Goal: Information Seeking & Learning: Learn about a topic

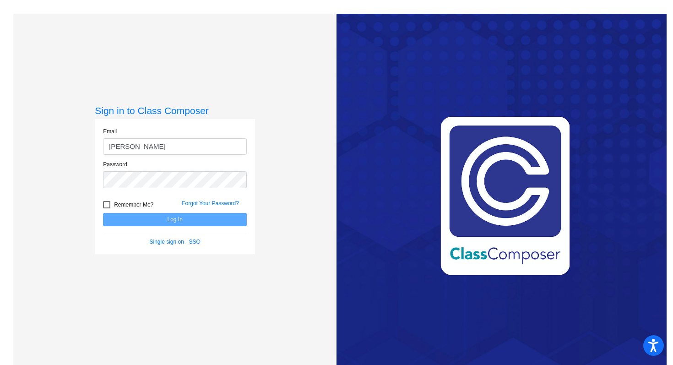
type input "[EMAIL_ADDRESS][PERSON_NAME][DOMAIN_NAME]"
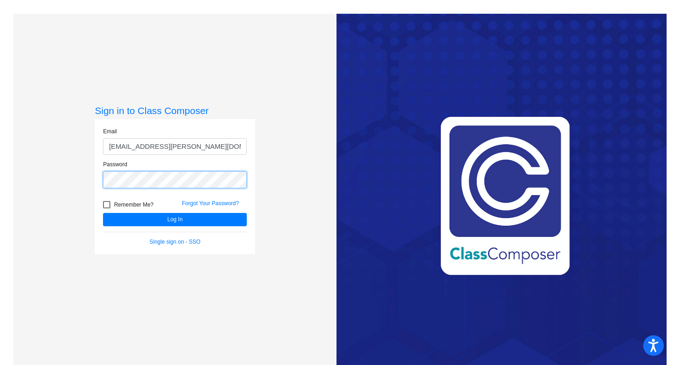
click at [103, 213] on button "Log In" at bounding box center [175, 219] width 144 height 13
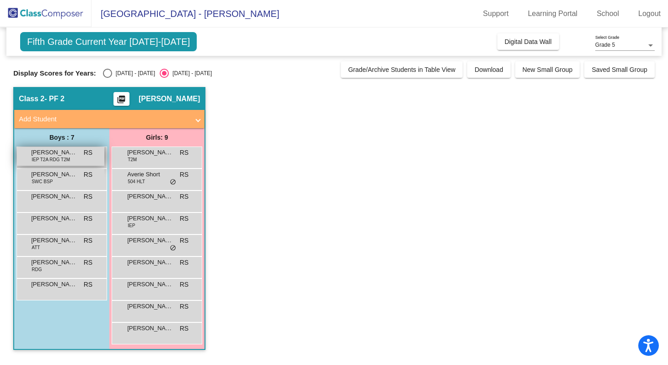
click at [58, 156] on span "IEP T2A RDG T2M" at bounding box center [51, 159] width 38 height 7
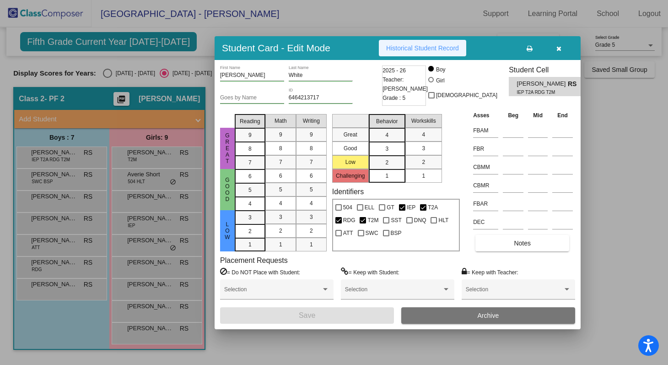
click at [422, 48] on span "Historical Student Record" at bounding box center [422, 47] width 73 height 7
click at [560, 46] on icon "button" at bounding box center [559, 48] width 5 height 6
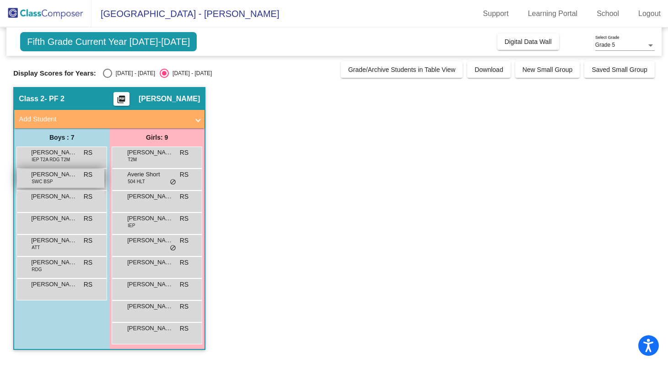
click at [65, 180] on div "[PERSON_NAME] SWC BSP RS lock do_not_disturb_alt" at bounding box center [60, 178] width 87 height 19
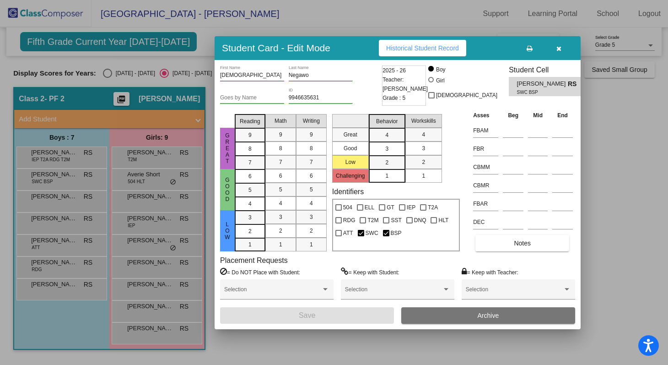
click at [60, 200] on div at bounding box center [334, 182] width 668 height 365
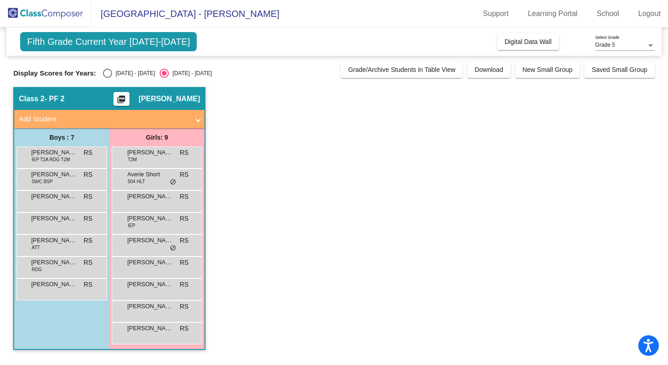
click at [60, 200] on span "[PERSON_NAME] [PERSON_NAME]" at bounding box center [54, 196] width 46 height 9
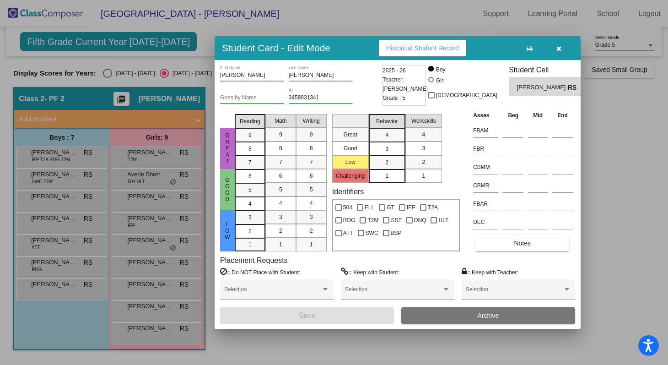
click at [55, 222] on div at bounding box center [334, 182] width 668 height 365
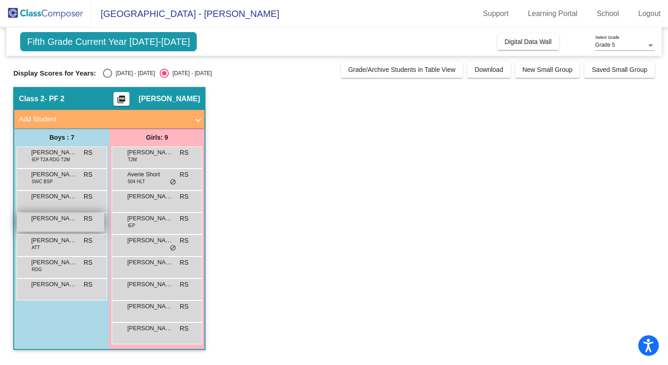
click at [55, 222] on span "[PERSON_NAME]" at bounding box center [54, 218] width 46 height 9
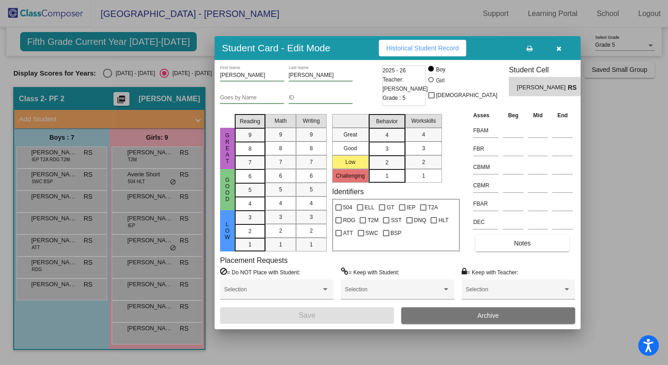
click at [52, 244] on div at bounding box center [334, 182] width 668 height 365
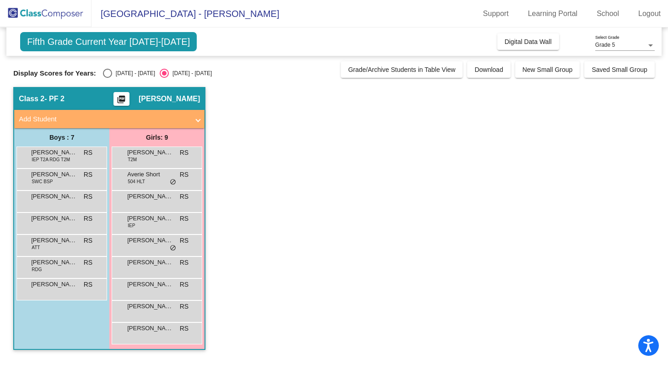
click at [52, 244] on span "[PERSON_NAME]" at bounding box center [54, 240] width 46 height 9
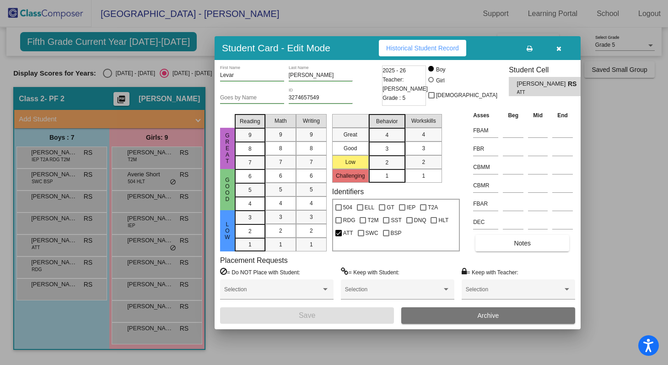
click at [49, 265] on div at bounding box center [334, 182] width 668 height 365
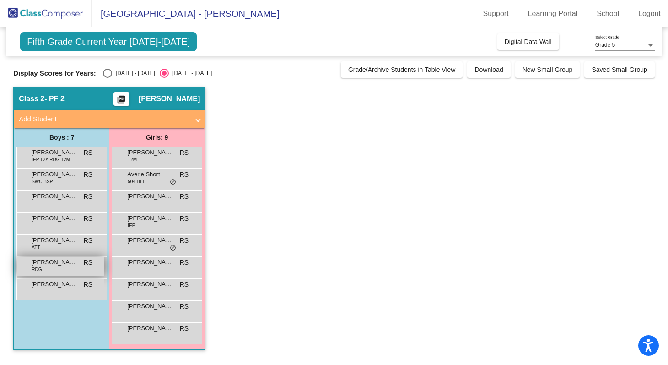
click at [49, 265] on span "[PERSON_NAME] [PERSON_NAME]" at bounding box center [54, 262] width 46 height 9
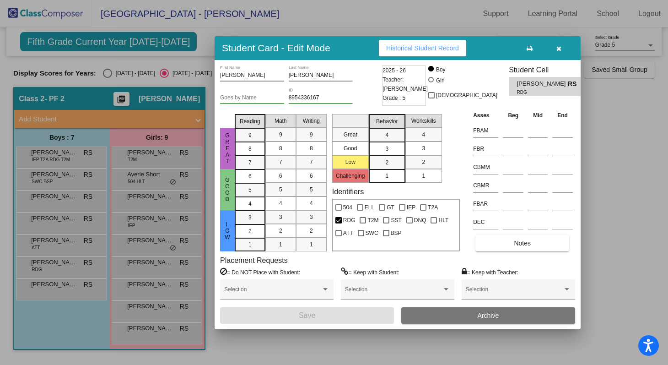
click at [49, 286] on div at bounding box center [334, 182] width 668 height 365
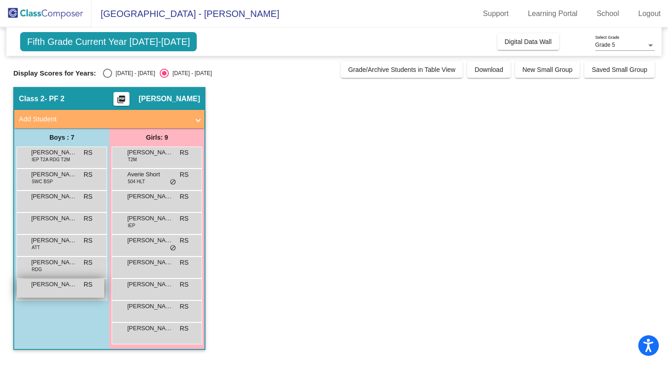
click at [49, 286] on span "[PERSON_NAME]" at bounding box center [54, 284] width 46 height 9
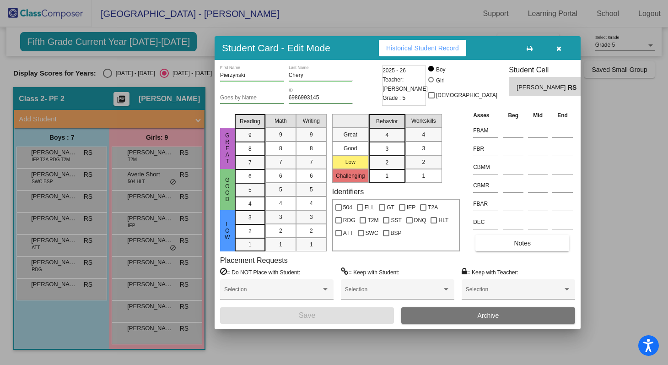
click at [558, 47] on icon "button" at bounding box center [559, 48] width 5 height 6
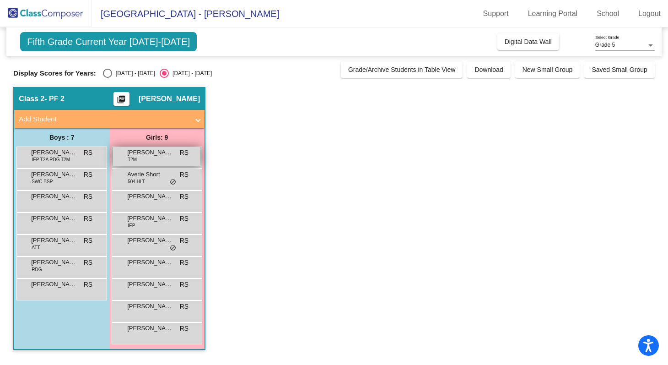
click at [138, 160] on div "[PERSON_NAME] T2M RS lock do_not_disturb_alt" at bounding box center [156, 156] width 87 height 19
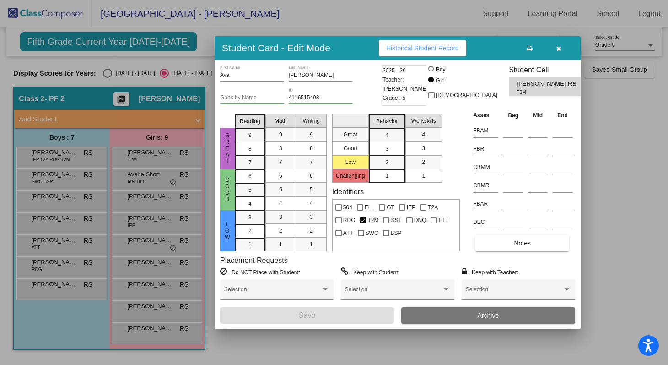
click at [137, 178] on div at bounding box center [334, 182] width 668 height 365
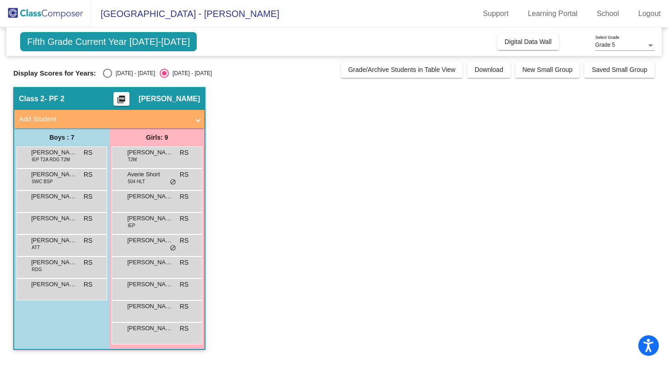
click at [137, 178] on span "504 HLT" at bounding box center [136, 181] width 17 height 7
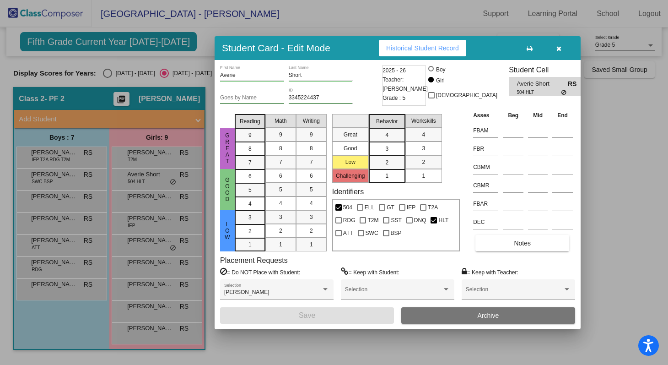
click at [436, 46] on span "Historical Student Record" at bounding box center [422, 47] width 73 height 7
click at [144, 199] on div at bounding box center [334, 182] width 668 height 365
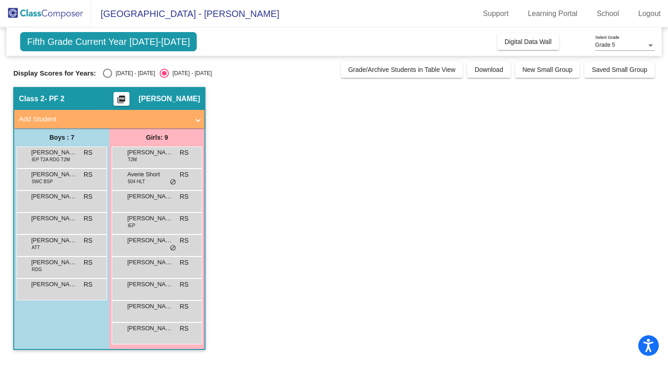
click at [144, 199] on span "[PERSON_NAME]" at bounding box center [150, 196] width 46 height 9
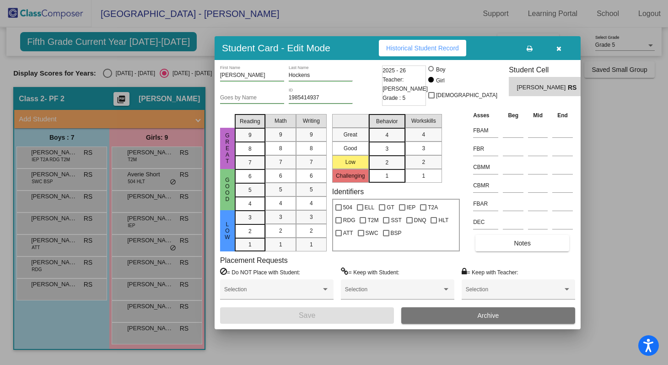
click at [158, 220] on div at bounding box center [334, 182] width 668 height 365
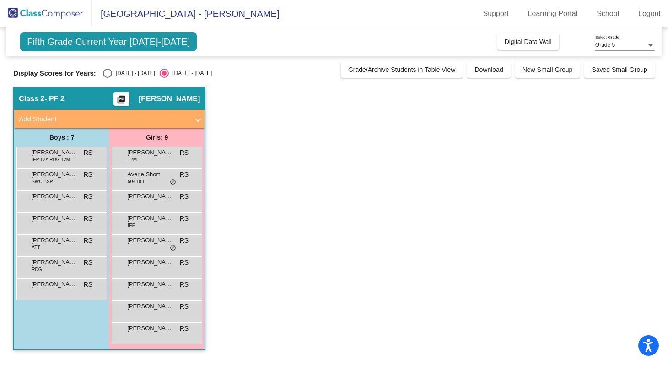
click at [158, 220] on span "[PERSON_NAME]" at bounding box center [150, 218] width 46 height 9
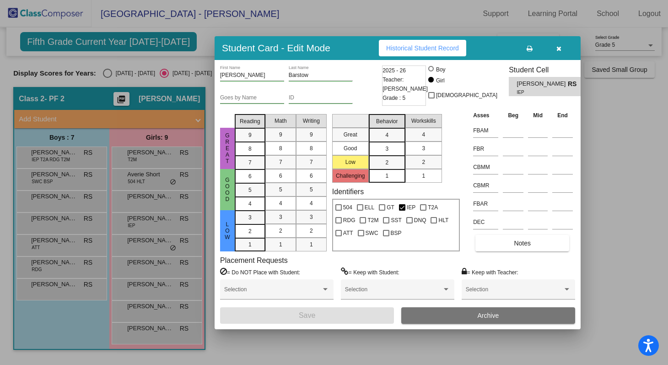
click at [152, 248] on div at bounding box center [334, 182] width 668 height 365
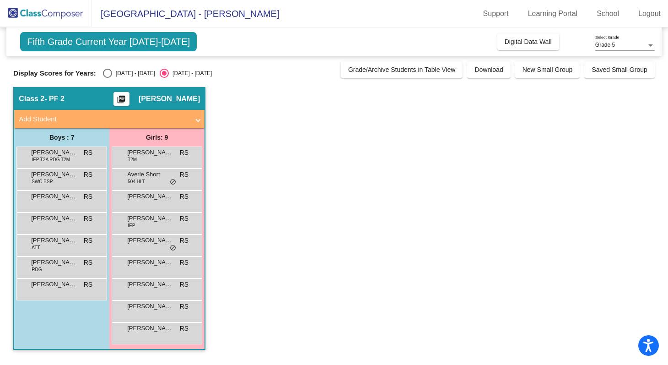
click at [152, 248] on div "[PERSON_NAME] RS lock do_not_disturb_alt" at bounding box center [156, 244] width 87 height 19
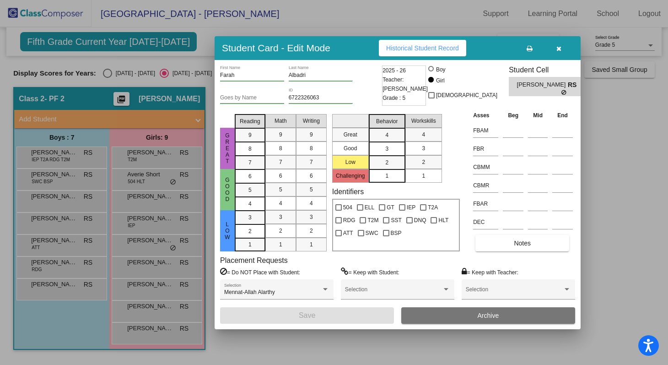
click at [151, 267] on div at bounding box center [334, 182] width 668 height 365
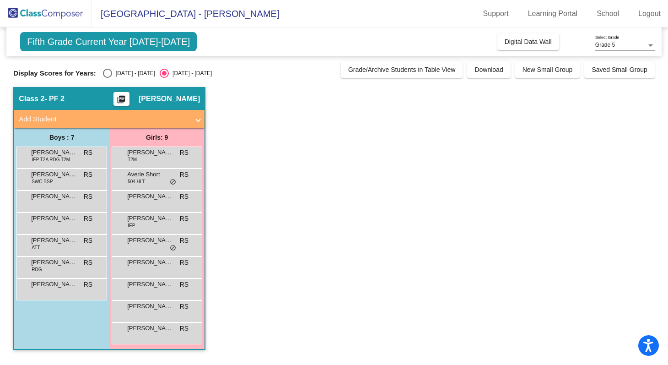
click at [151, 267] on div "[PERSON_NAME] RS lock do_not_disturb_alt" at bounding box center [156, 266] width 87 height 19
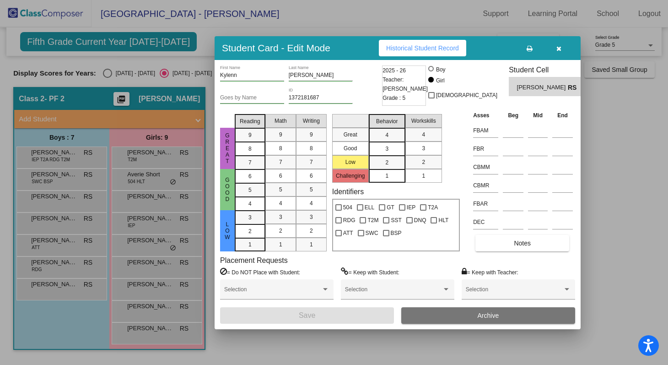
click at [149, 292] on div at bounding box center [334, 182] width 668 height 365
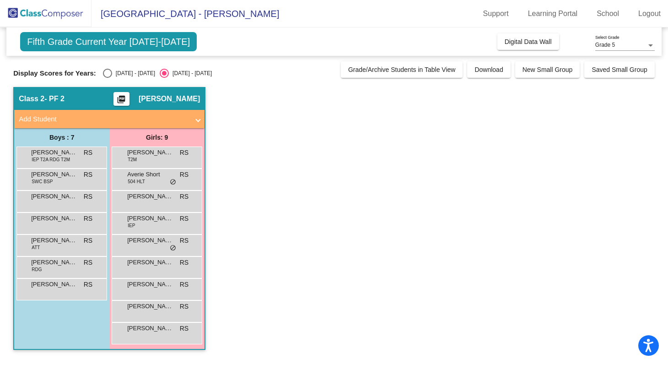
click at [149, 292] on div "[PERSON_NAME] lock do_not_disturb_alt" at bounding box center [156, 288] width 87 height 19
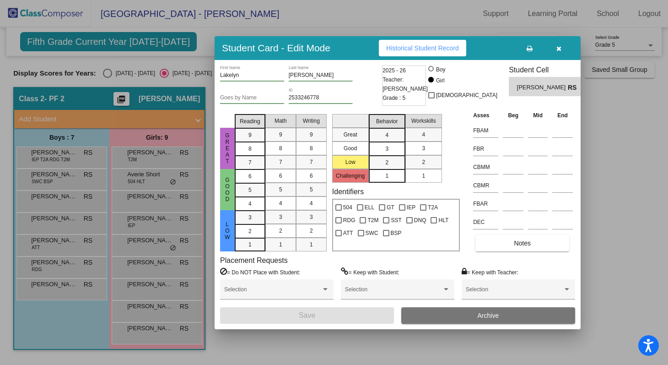
click at [149, 310] on div at bounding box center [334, 182] width 668 height 365
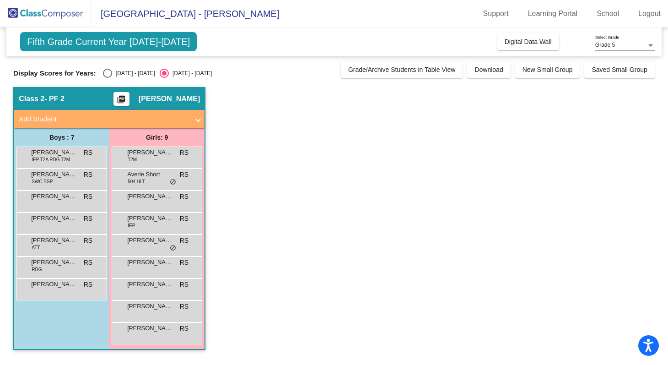
click at [149, 310] on span "[PERSON_NAME]" at bounding box center [150, 306] width 46 height 9
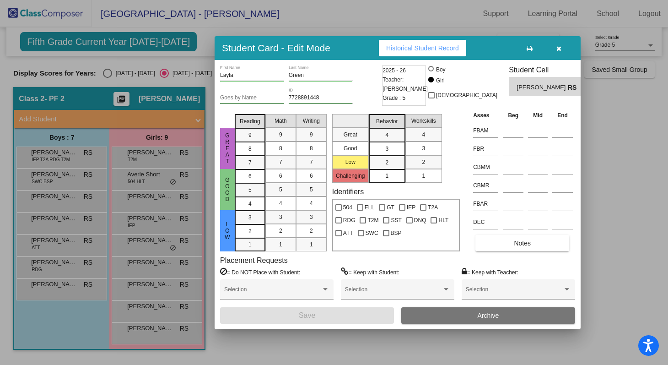
click at [145, 334] on div at bounding box center [334, 182] width 668 height 365
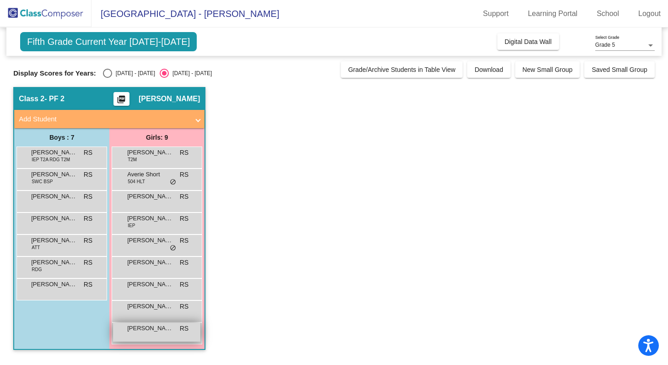
click at [145, 333] on div "[PERSON_NAME] RS lock do_not_disturb_alt" at bounding box center [156, 332] width 87 height 19
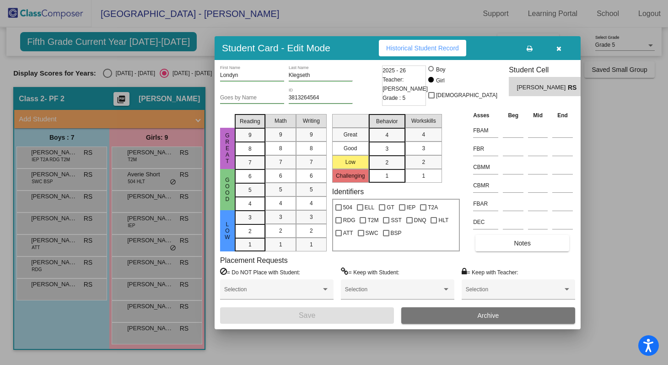
click at [560, 48] on icon "button" at bounding box center [559, 48] width 5 height 6
